Goal: Information Seeking & Learning: Learn about a topic

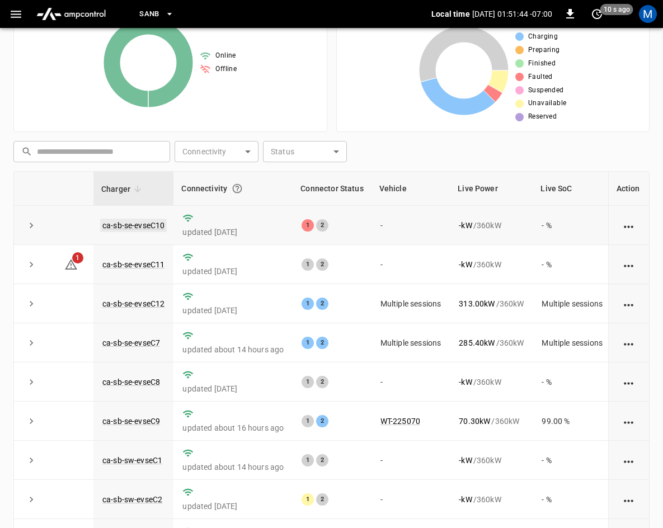
click at [148, 225] on link "ca-sb-se-evseC10" at bounding box center [133, 225] width 67 height 13
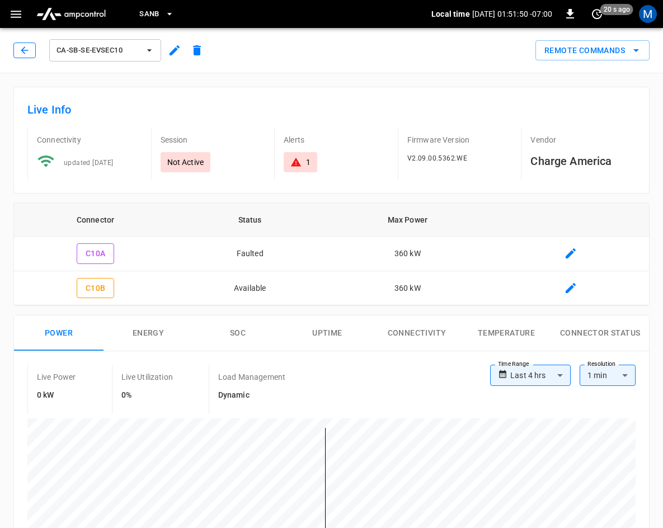
click at [29, 54] on icon "button" at bounding box center [24, 50] width 11 height 11
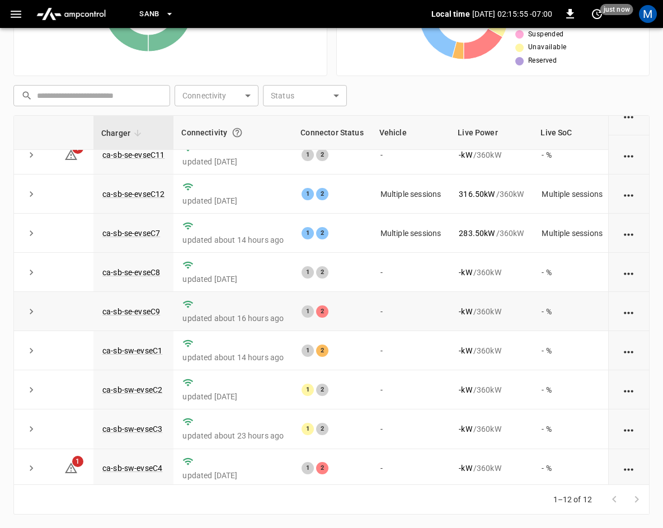
scroll to position [149, 0]
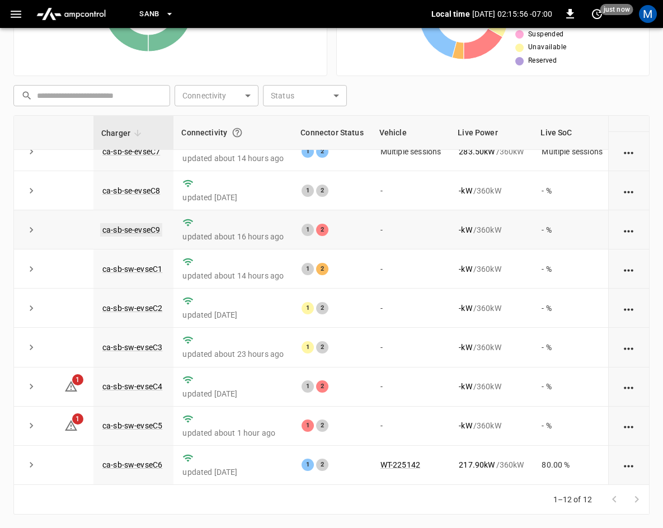
click at [148, 223] on link "ca-sb-se-evseC9" at bounding box center [131, 229] width 62 height 13
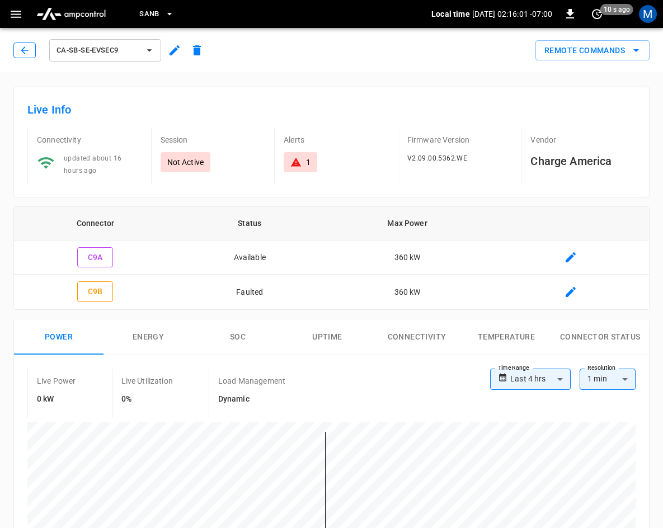
click at [30, 54] on button "button" at bounding box center [24, 51] width 22 height 16
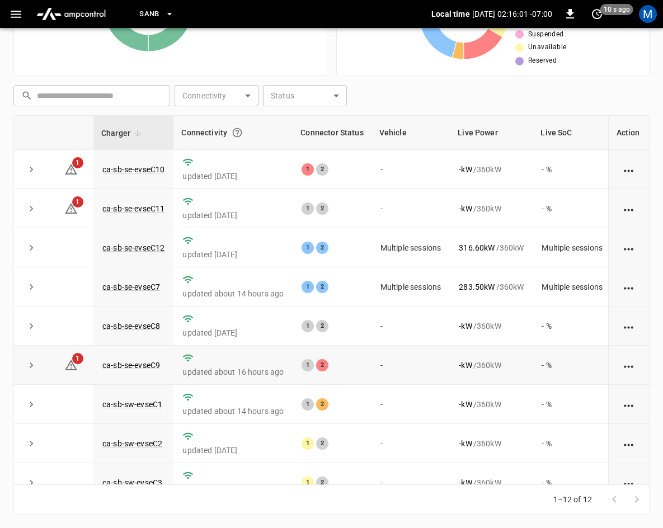
scroll to position [149, 0]
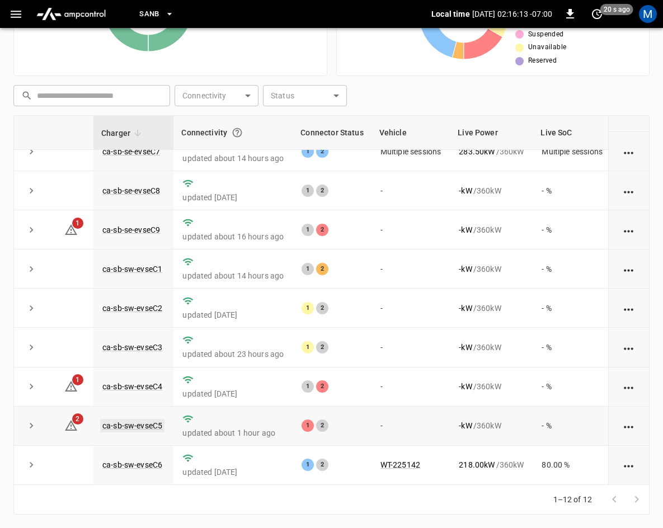
click at [144, 419] on link "ca-sb-sw-evseC5" at bounding box center [132, 425] width 64 height 13
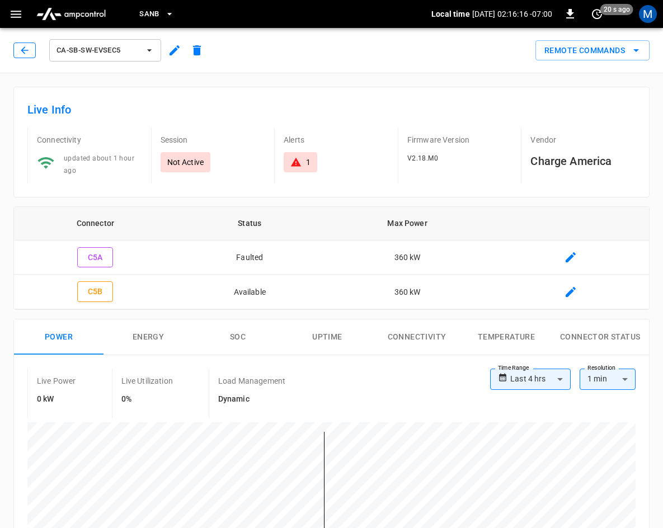
click at [24, 49] on icon "button" at bounding box center [24, 50] width 11 height 11
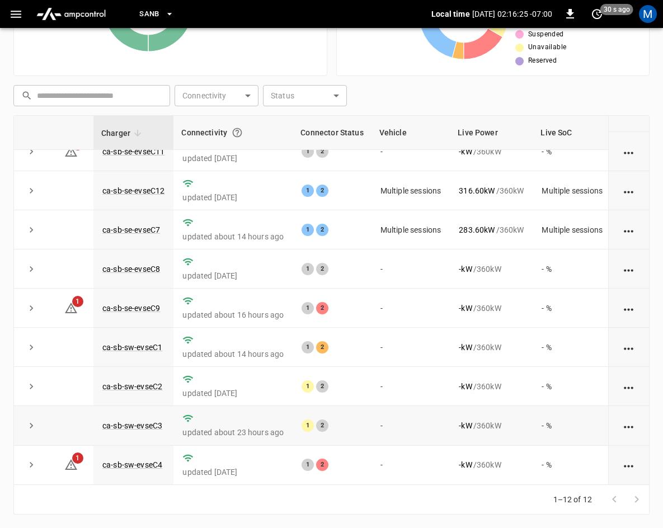
scroll to position [37, 0]
